Goal: Information Seeking & Learning: Learn about a topic

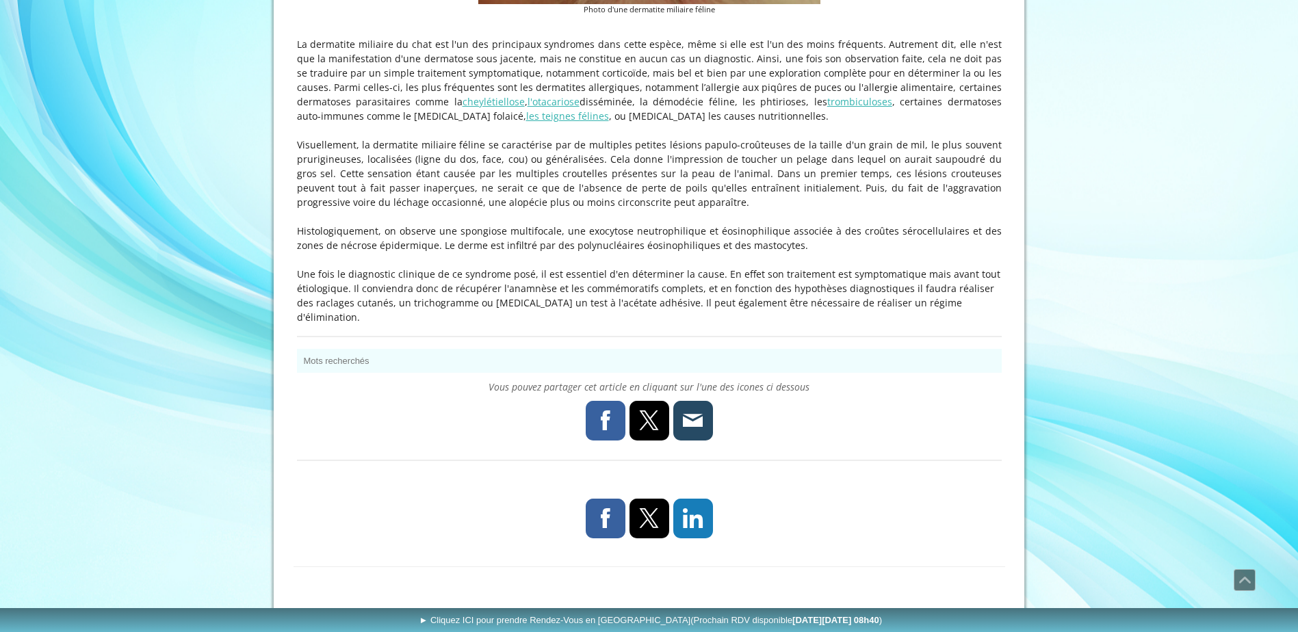
scroll to position [616, 0]
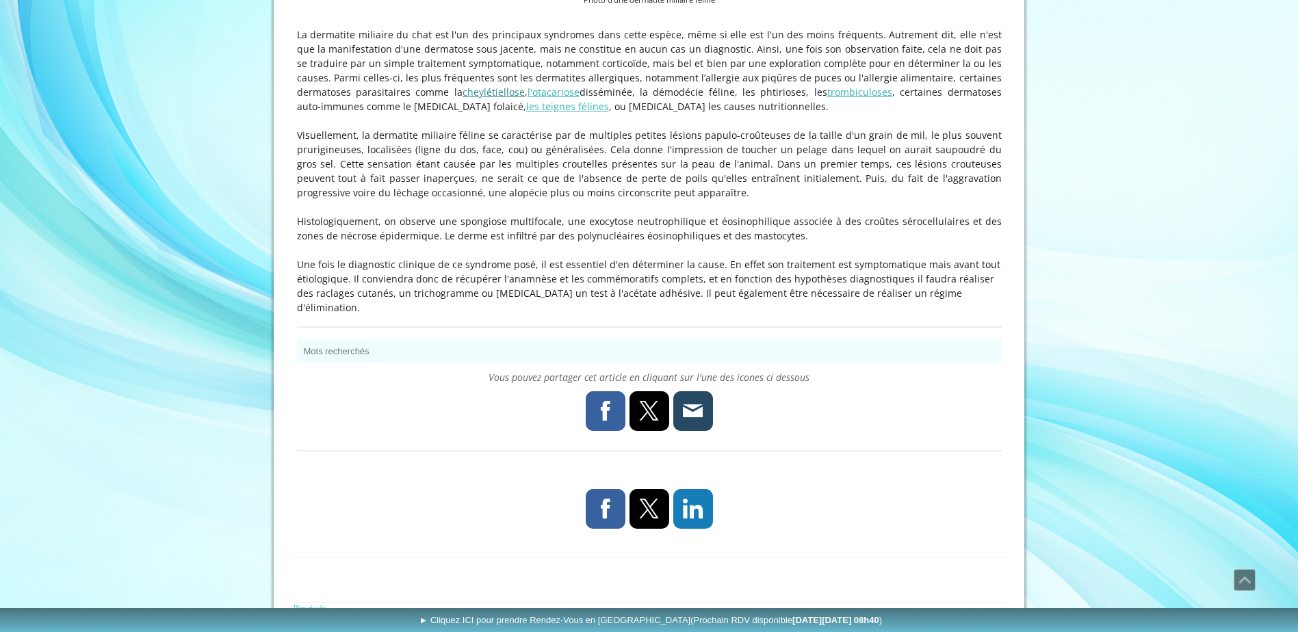
click at [463, 98] on link "cheylétiellose" at bounding box center [494, 92] width 62 height 13
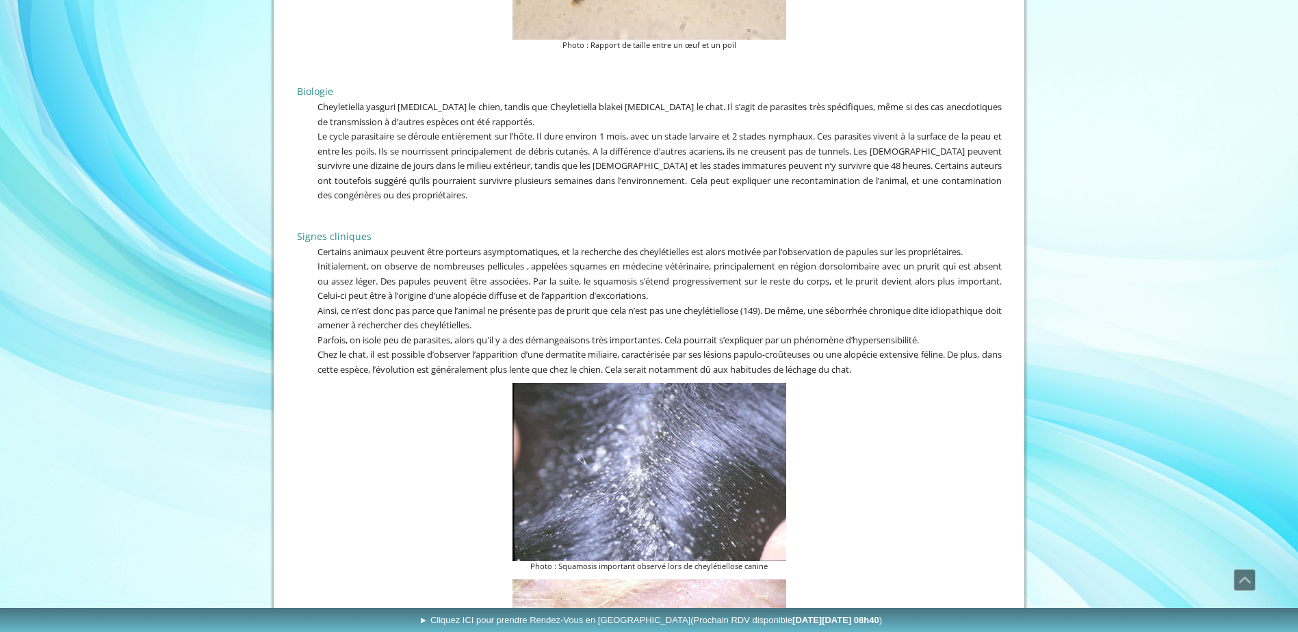
scroll to position [2737, 0]
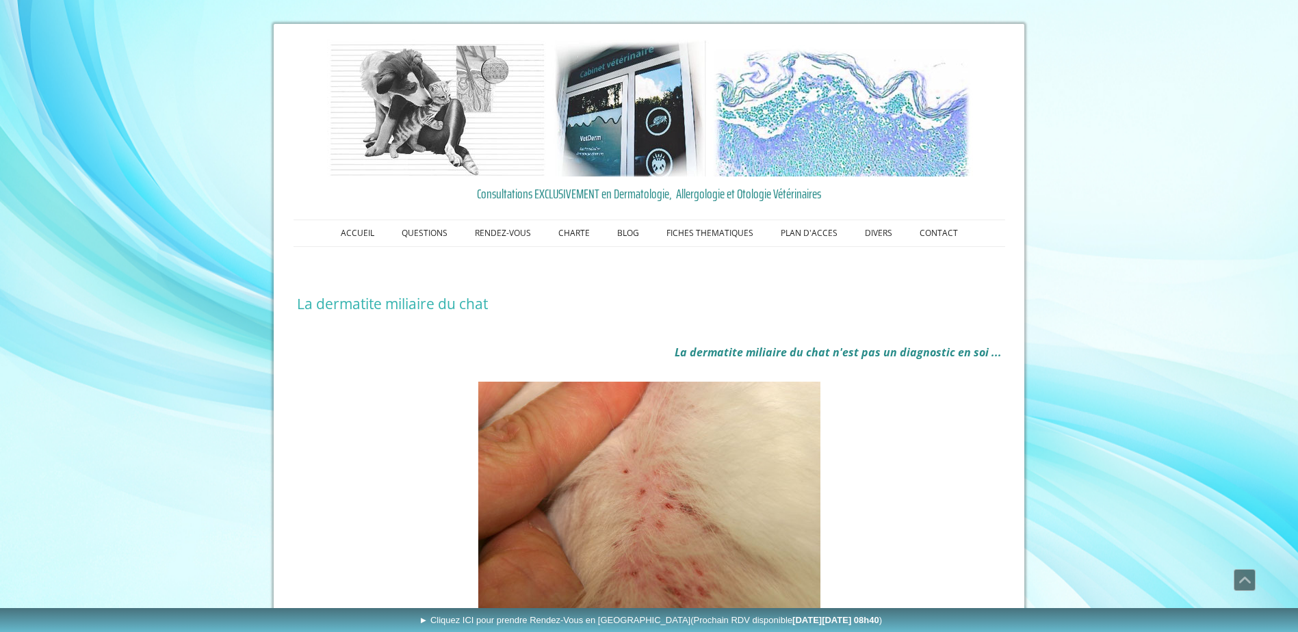
scroll to position [616, 0]
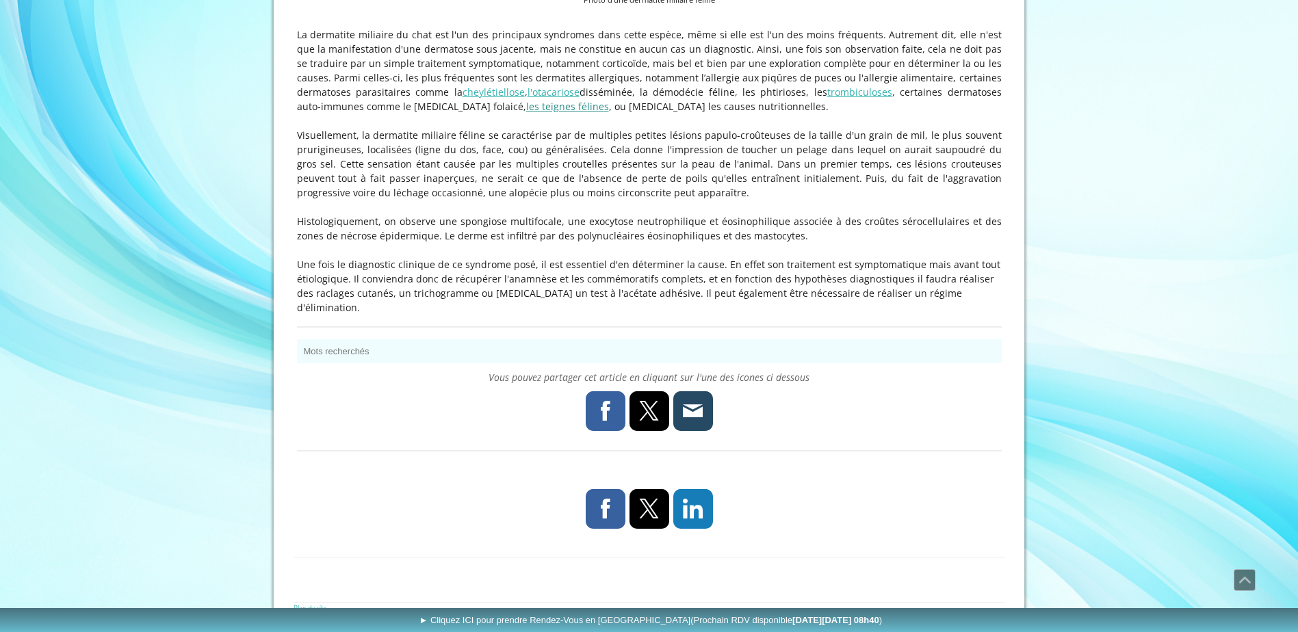
click at [526, 113] on link "les teignes félines" at bounding box center [567, 106] width 83 height 13
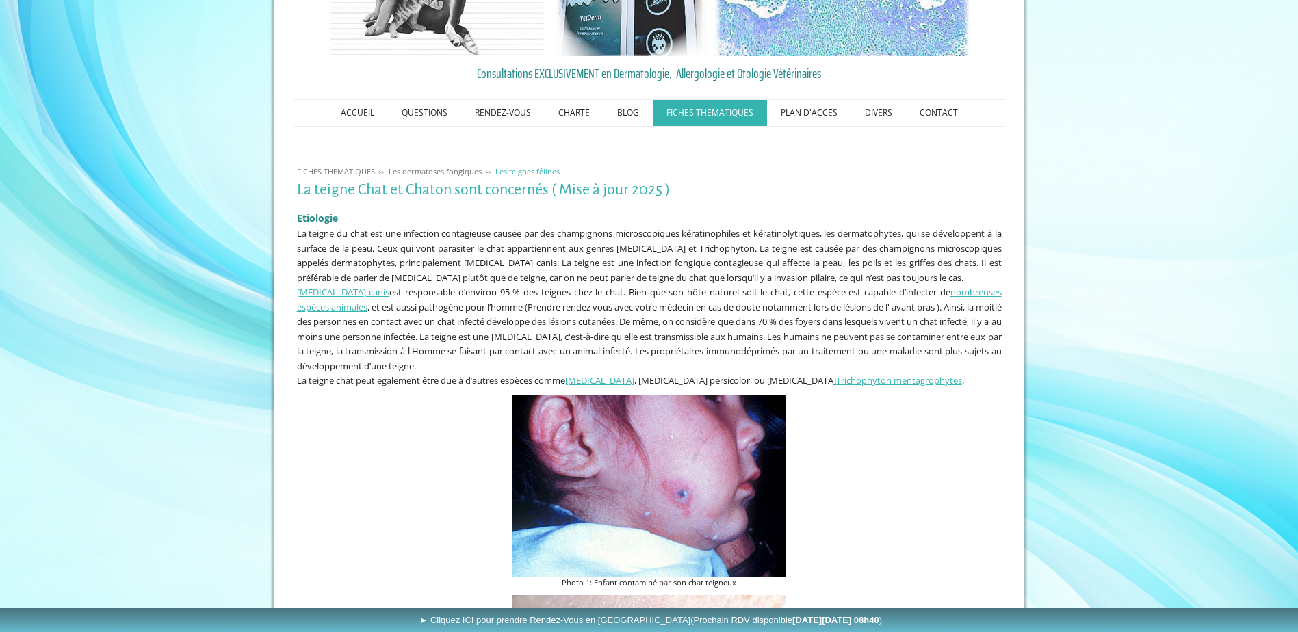
scroll to position [342, 0]
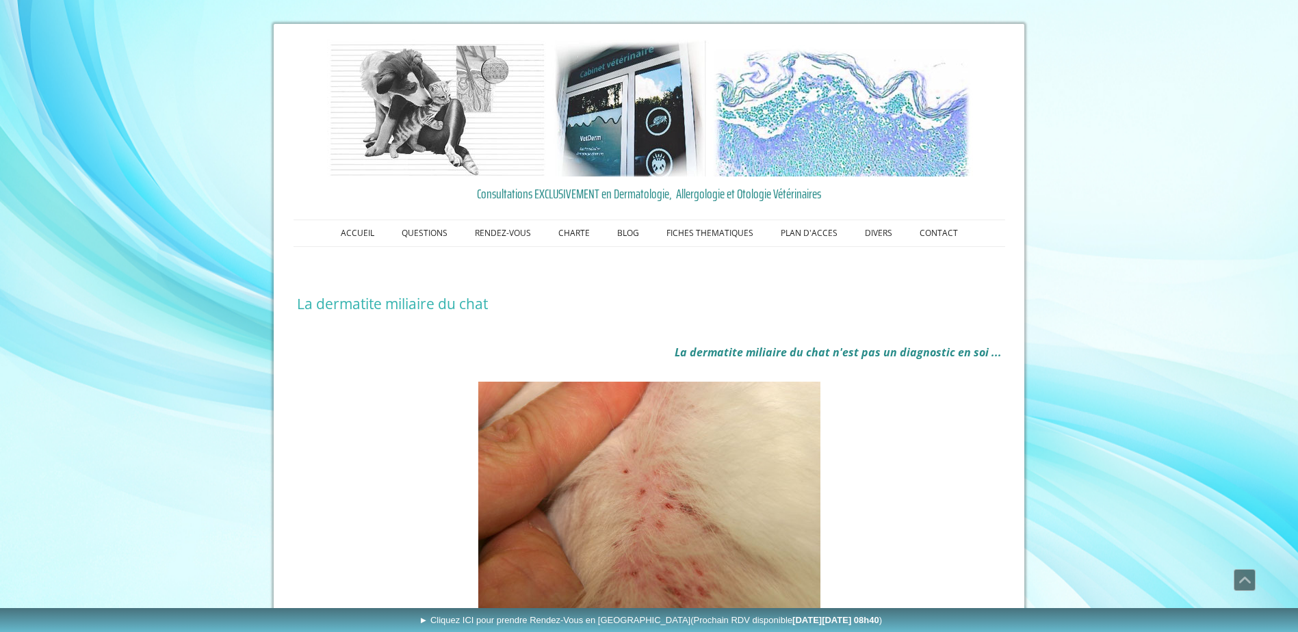
scroll to position [616, 0]
